Goal: Check status

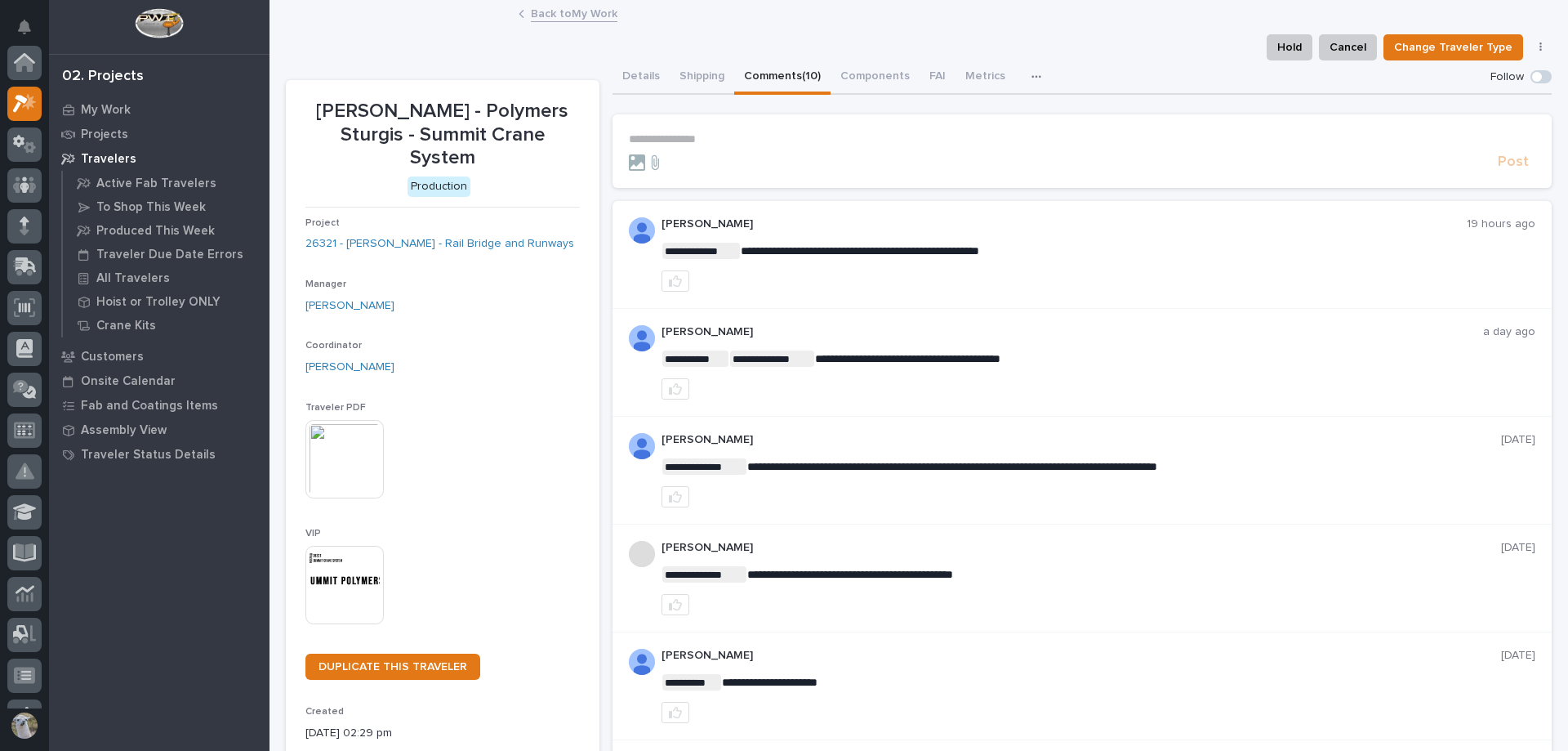
scroll to position [41, 0]
click at [87, 101] on div "My Work" at bounding box center [159, 110] width 212 height 23
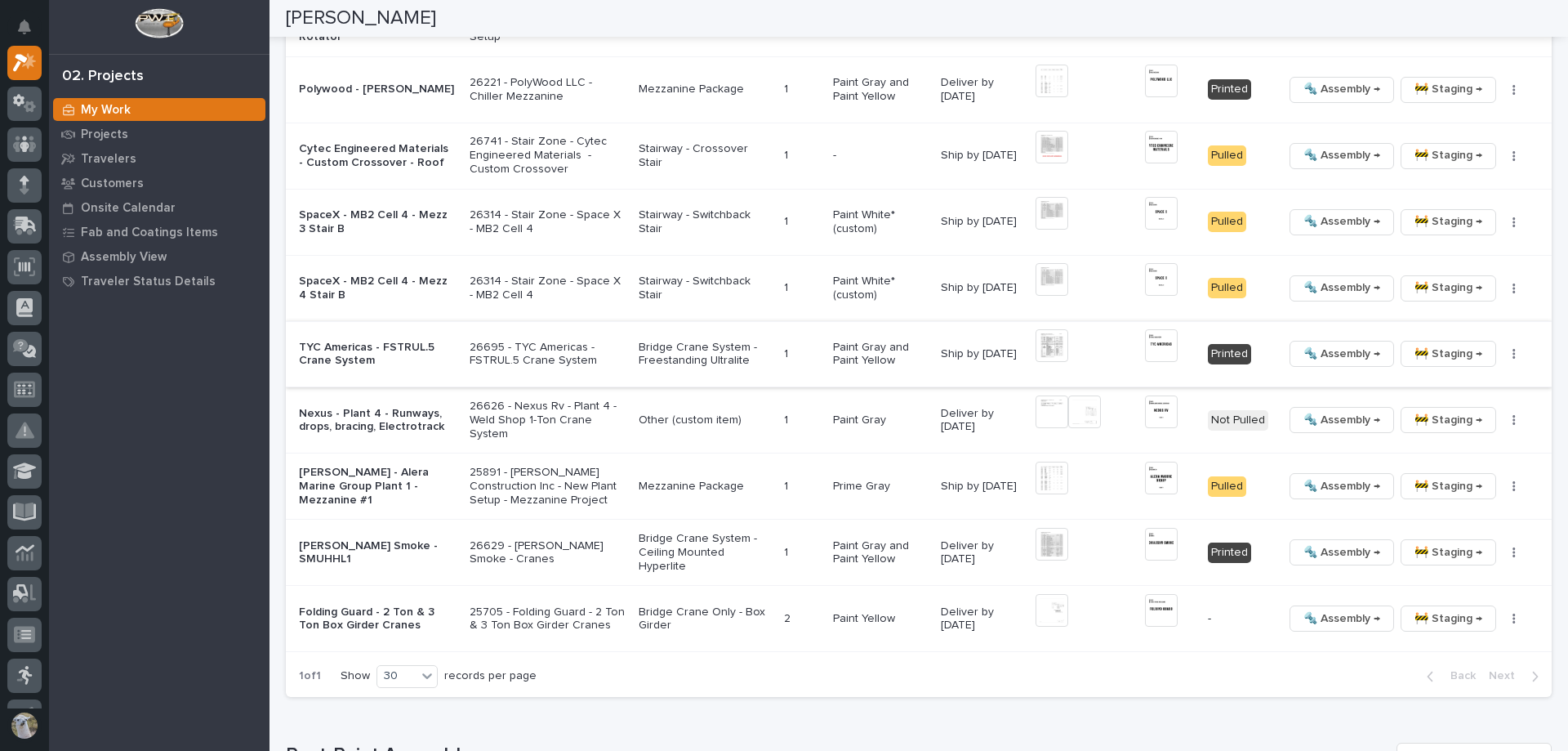
scroll to position [2042, 0]
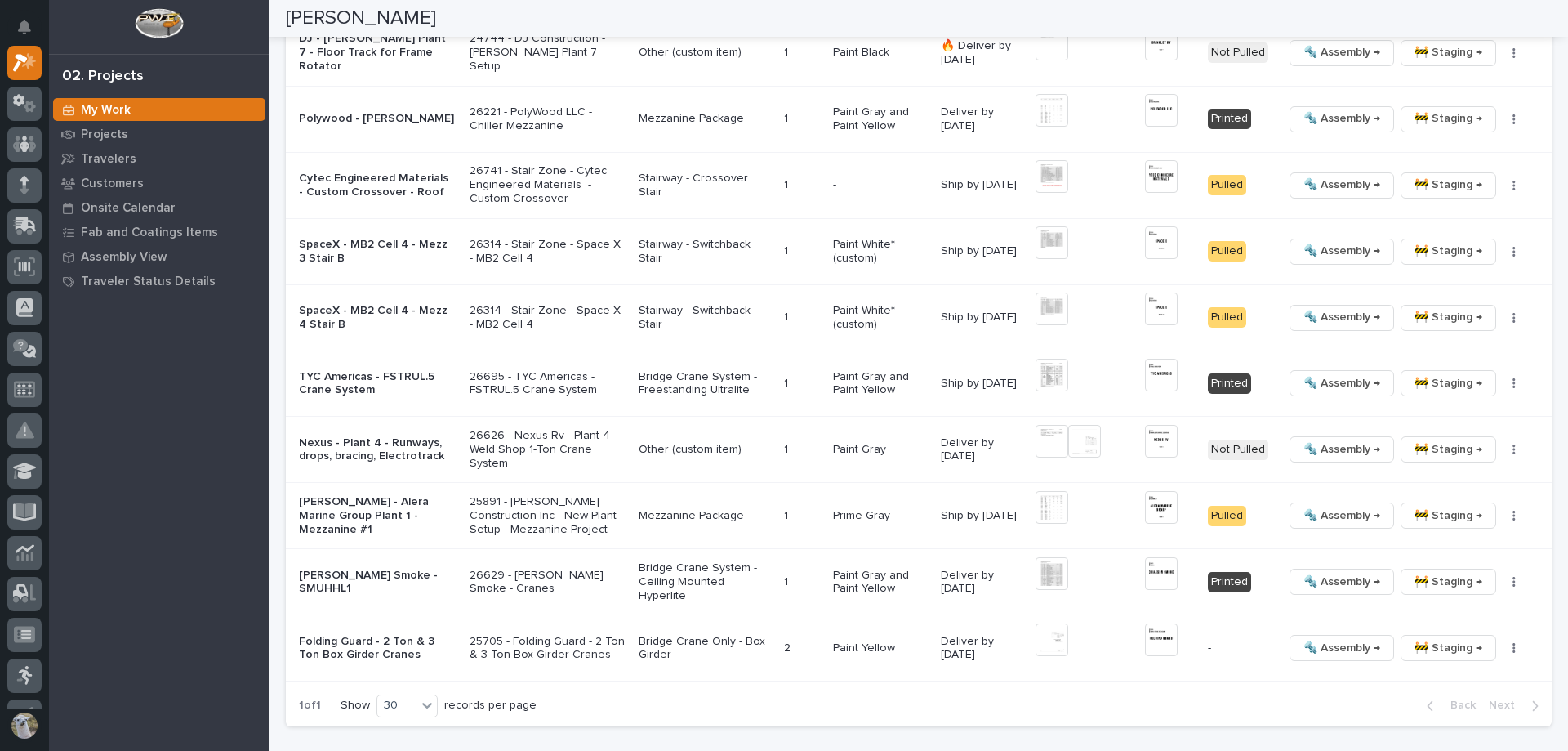
click at [355, 375] on p "TYC Americas - FSTRUL.5 Crane System" at bounding box center [377, 384] width 157 height 28
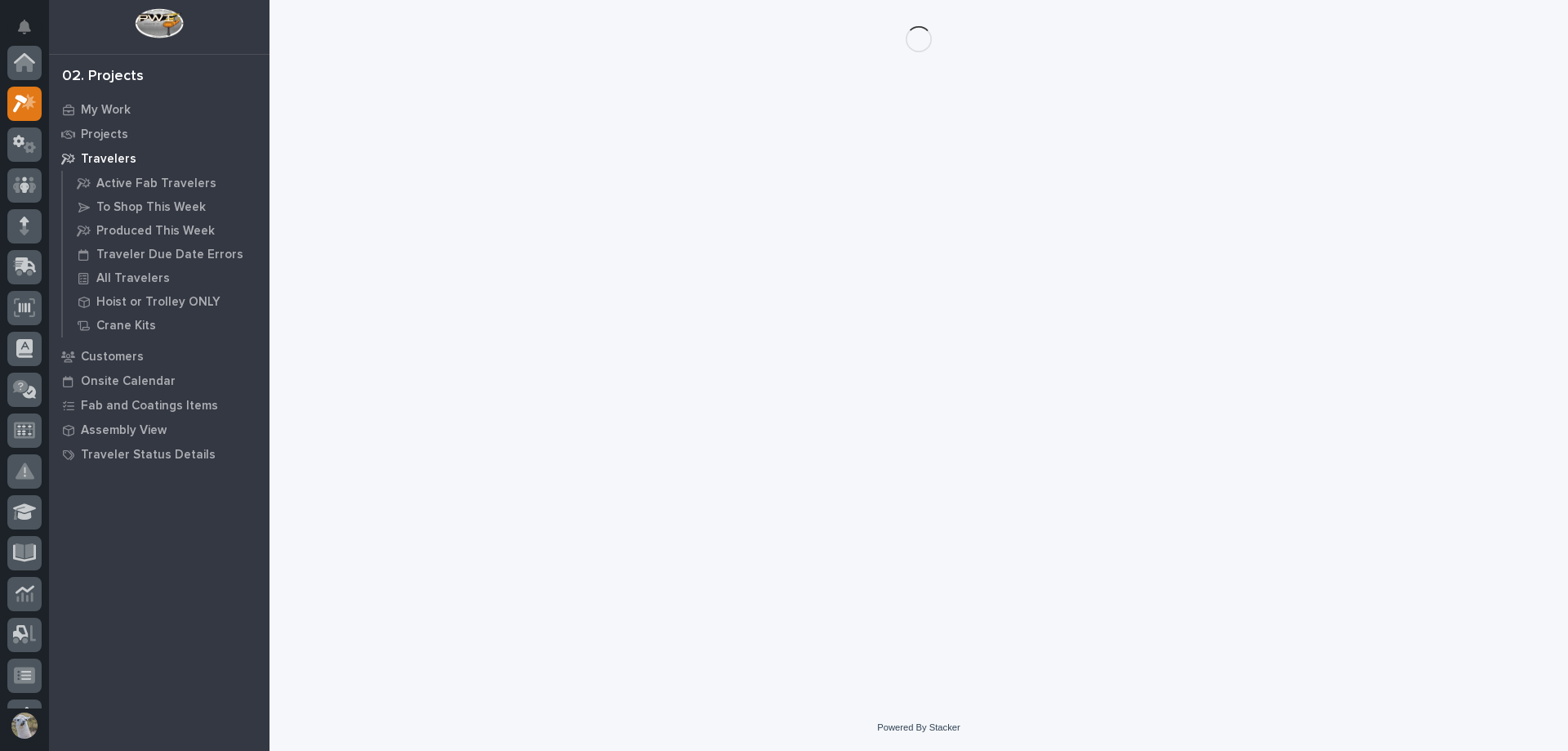
scroll to position [41, 0]
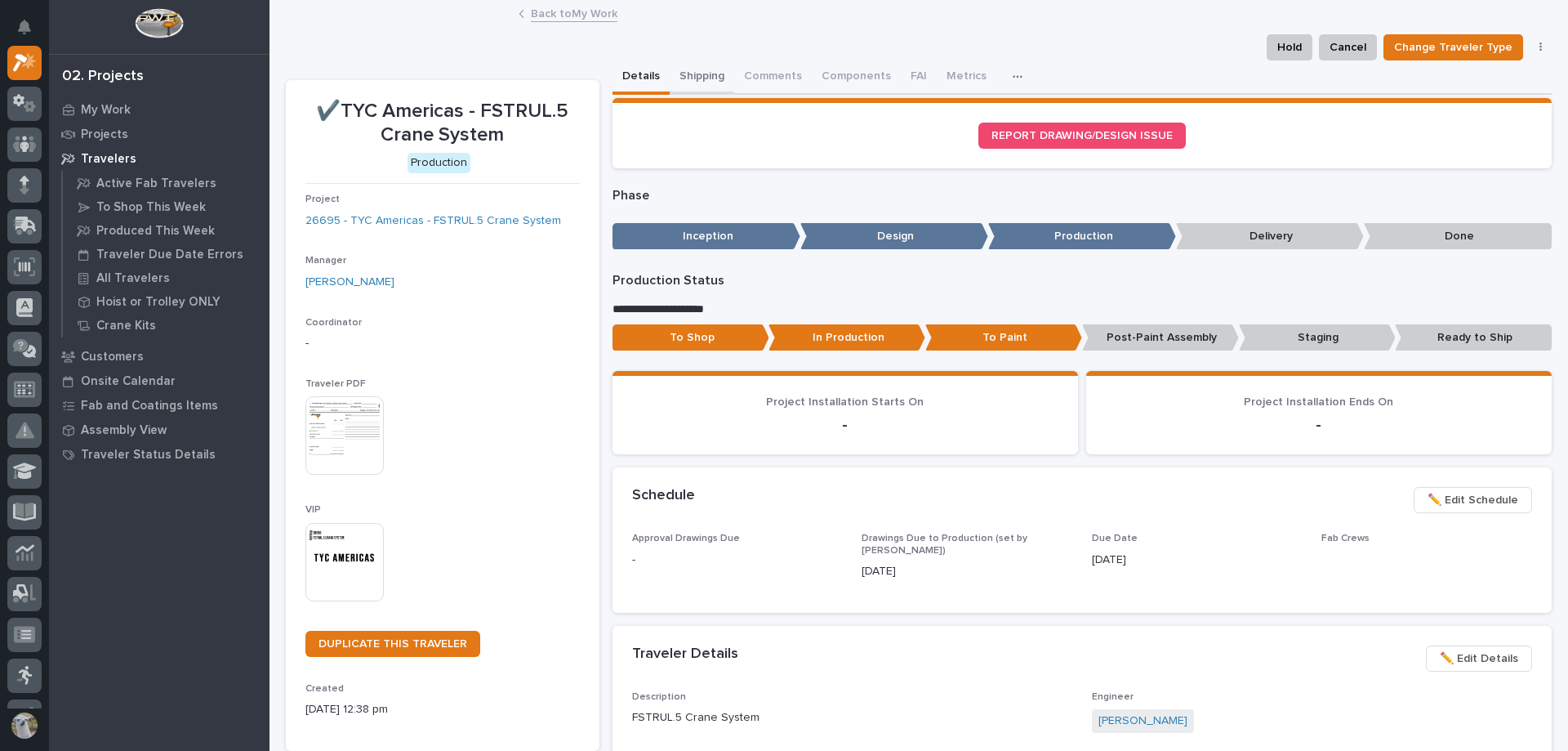
click at [692, 66] on button "Shipping" at bounding box center [702, 77] width 64 height 35
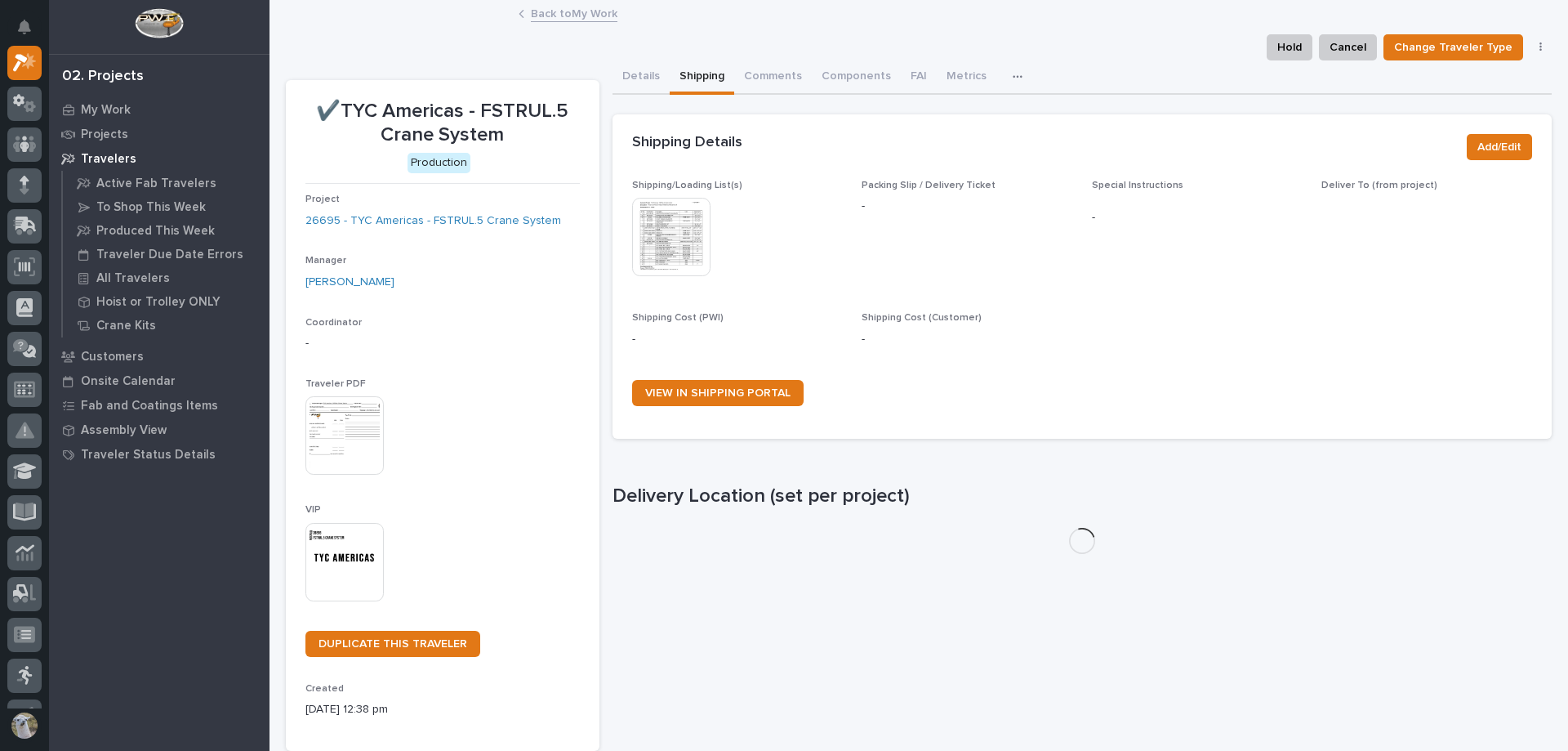
click at [693, 223] on img at bounding box center [671, 236] width 78 height 78
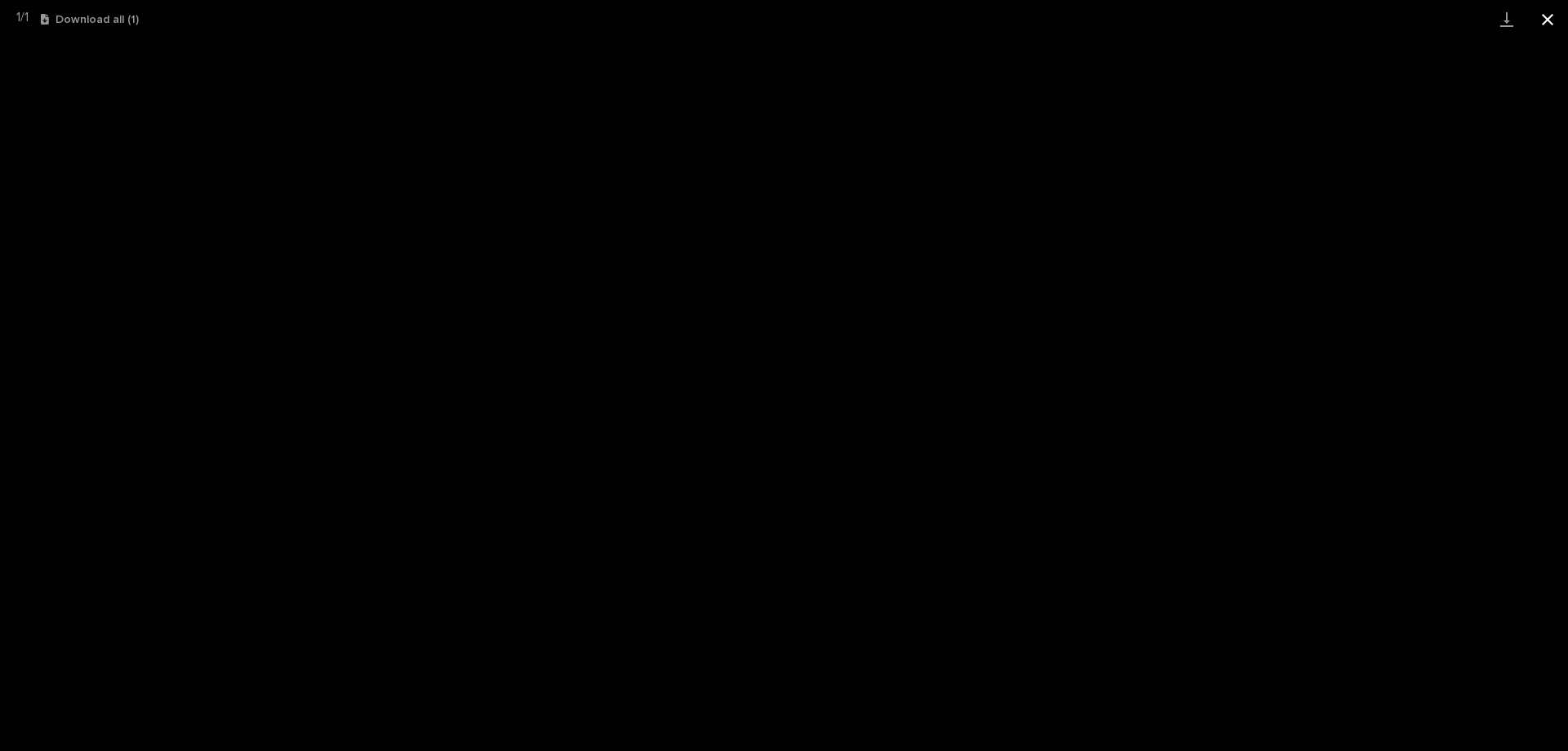
click at [1553, 16] on button "Close gallery" at bounding box center [1548, 19] width 41 height 39
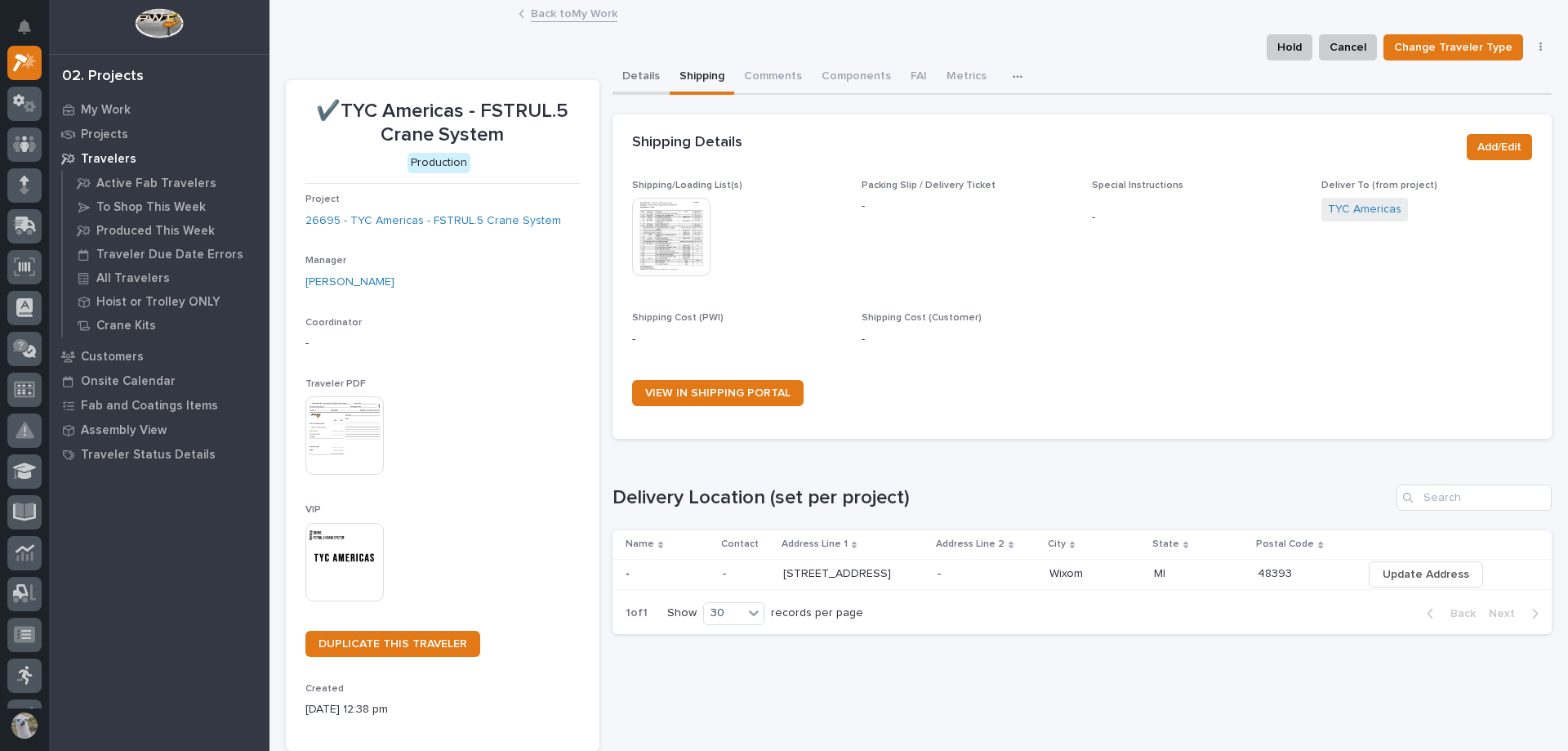
click at [623, 75] on button "Details" at bounding box center [641, 77] width 57 height 35
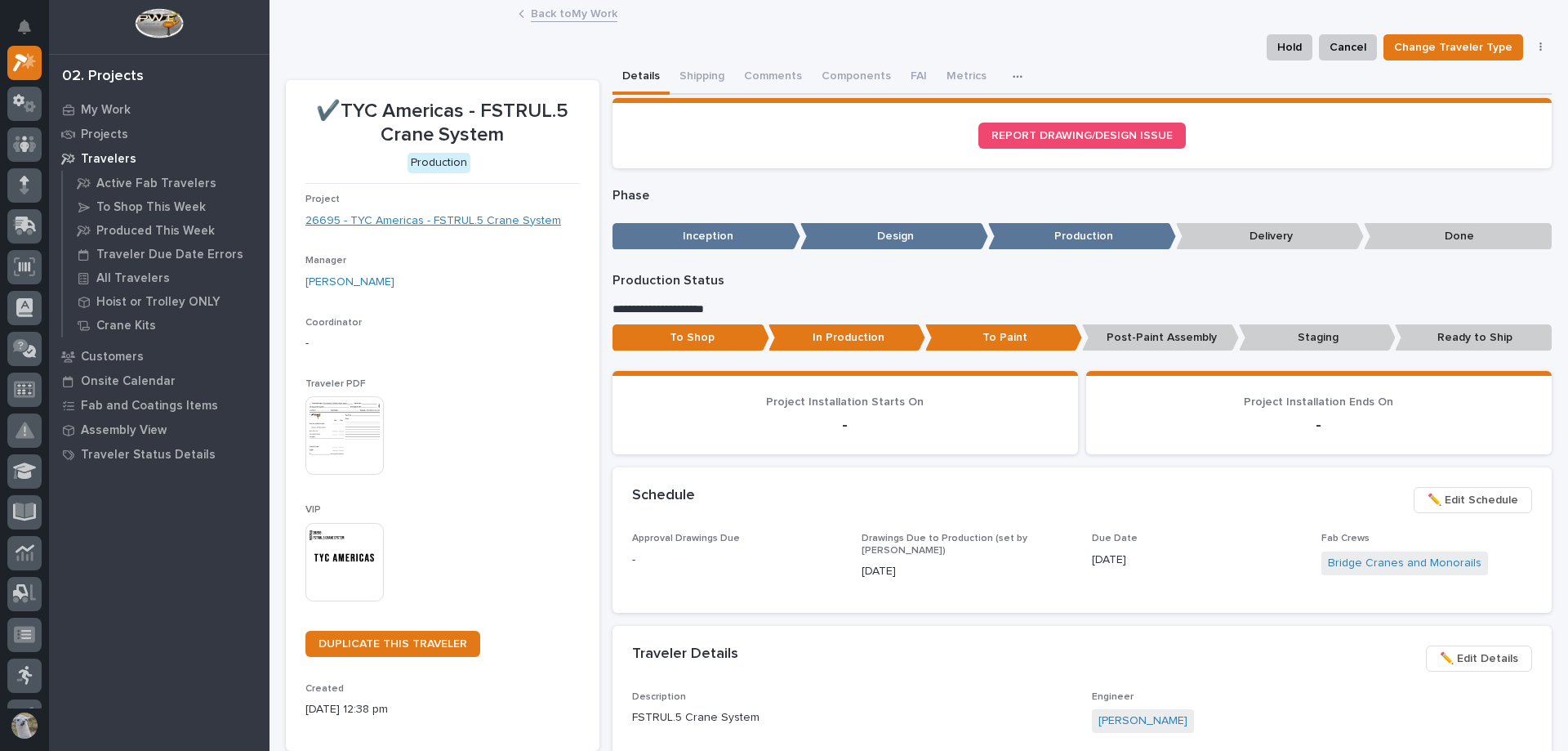
click at [417, 218] on link "26695 - TYC Americas - FSTRUL.5 Crane System" at bounding box center [433, 221] width 255 height 17
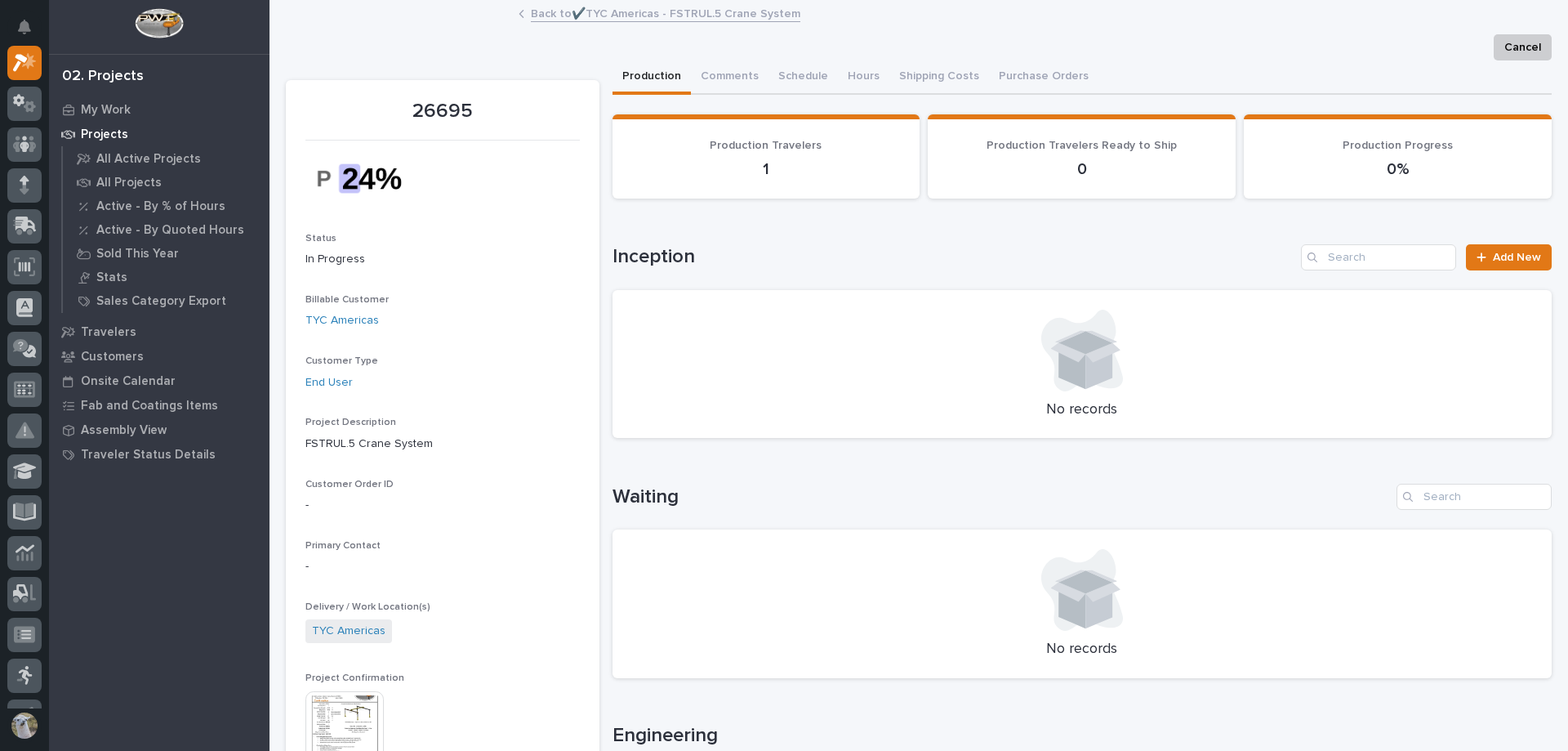
scroll to position [245, 0]
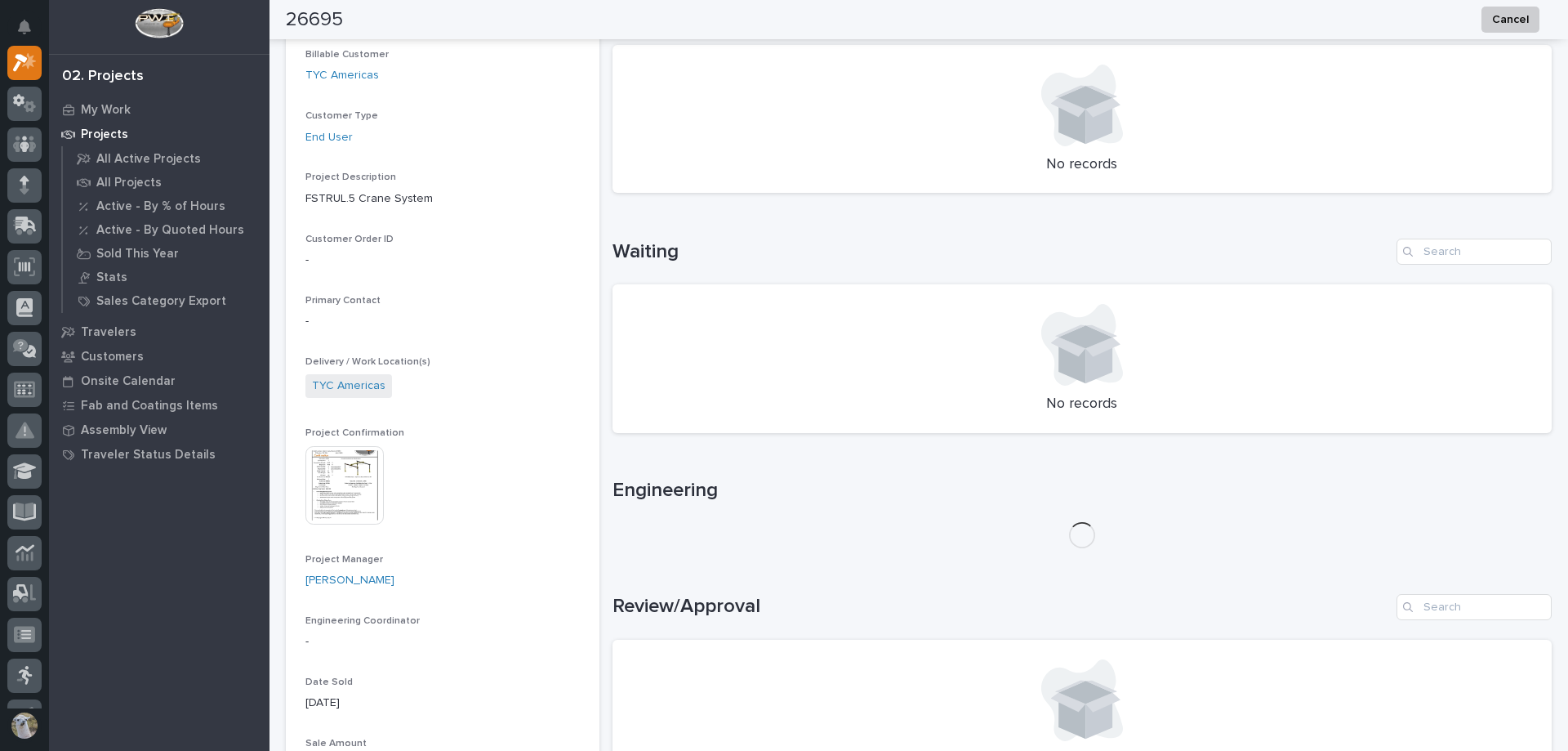
click at [322, 483] on img at bounding box center [344, 485] width 78 height 78
